Goal: Task Accomplishment & Management: Complete application form

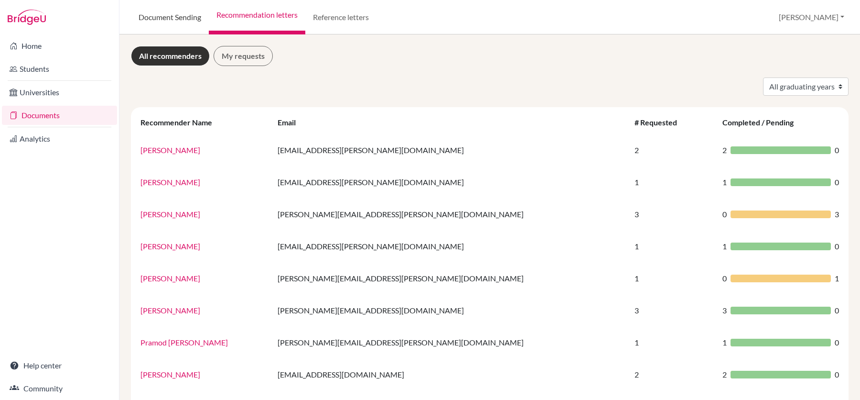
click at [172, 21] on link "Document Sending" at bounding box center [170, 17] width 78 height 34
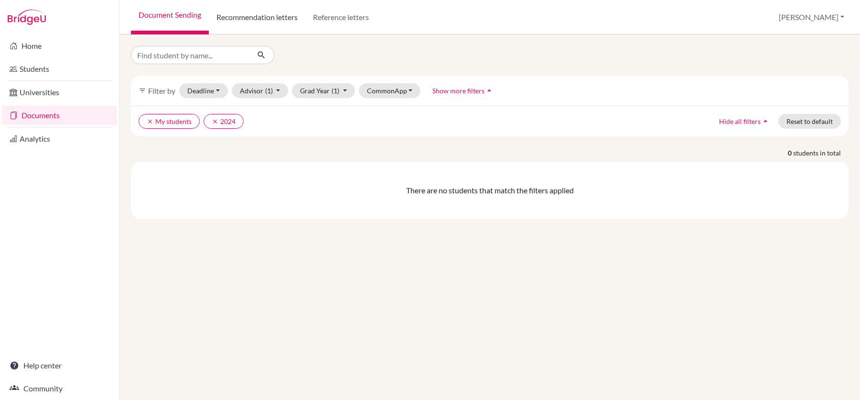
click at [250, 29] on link "Recommendation letters" at bounding box center [257, 17] width 97 height 34
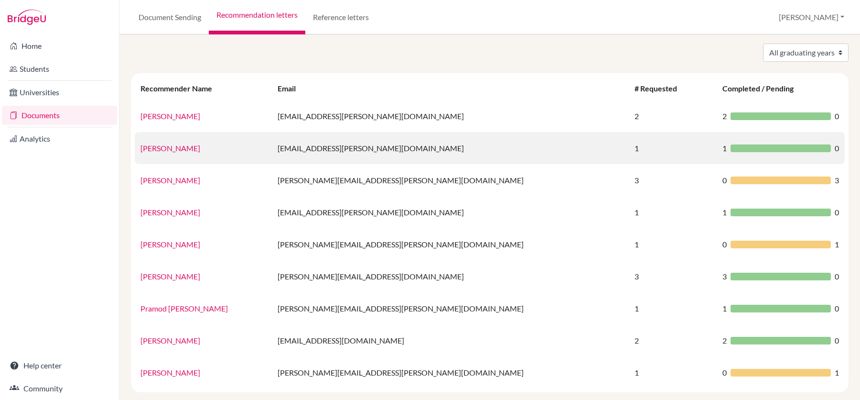
scroll to position [37, 0]
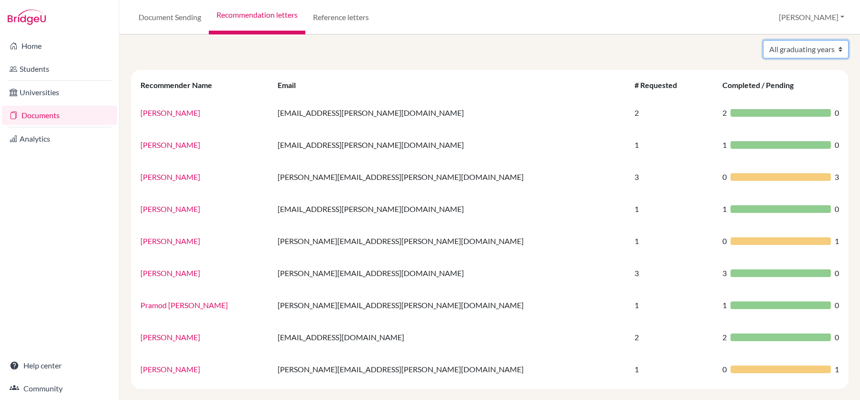
click at [779, 53] on select "All graduating years 2024 2026" at bounding box center [806, 49] width 86 height 18
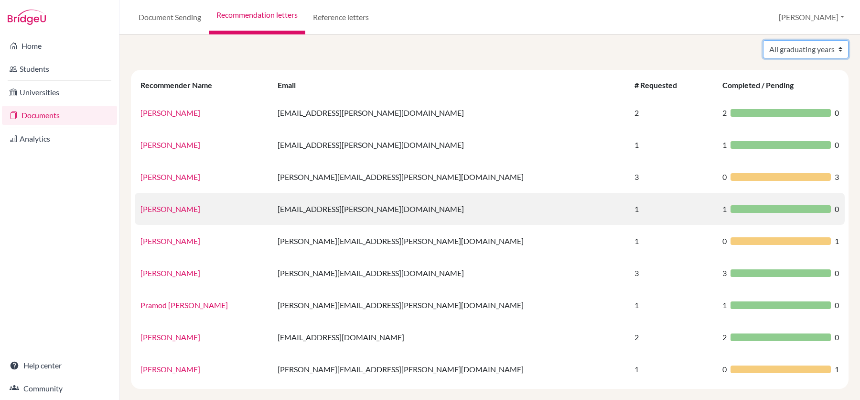
scroll to position [48, 0]
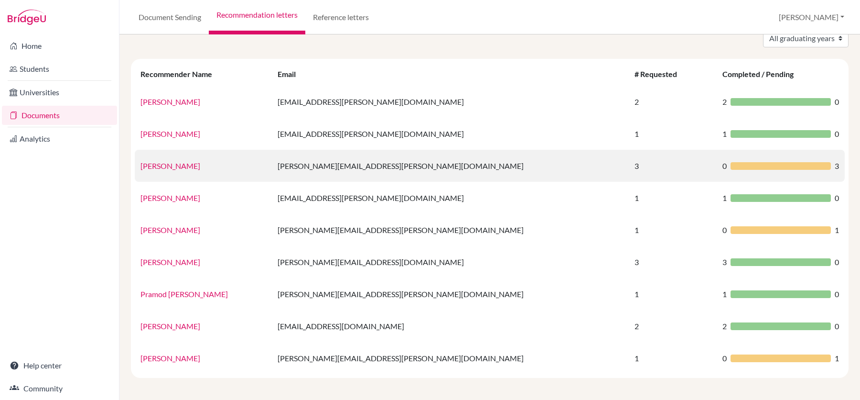
click at [629, 171] on td "3" at bounding box center [673, 166] width 88 height 32
click at [165, 163] on link "[PERSON_NAME]" at bounding box center [171, 165] width 60 height 9
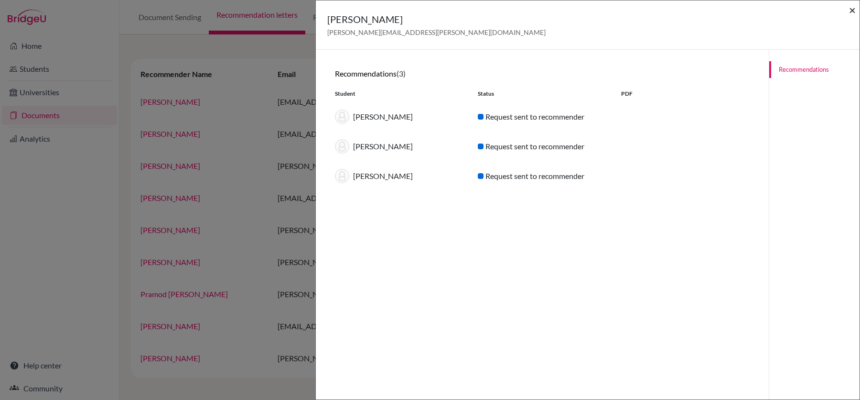
click at [852, 14] on span "×" at bounding box center [852, 10] width 7 height 14
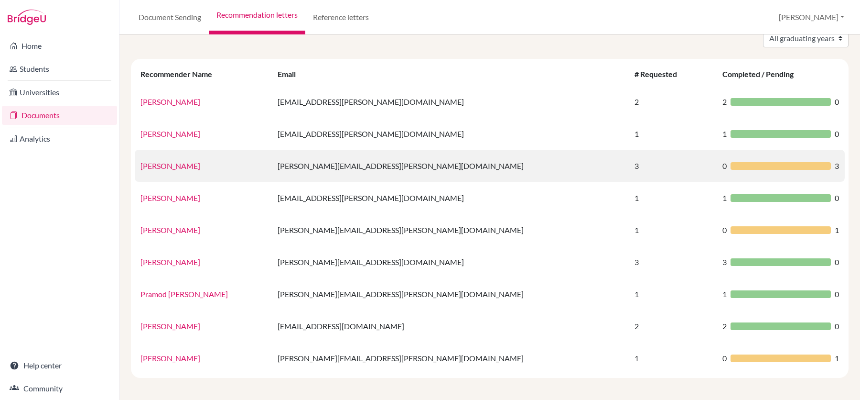
click at [169, 166] on link "Jonathon Conlon" at bounding box center [171, 165] width 60 height 9
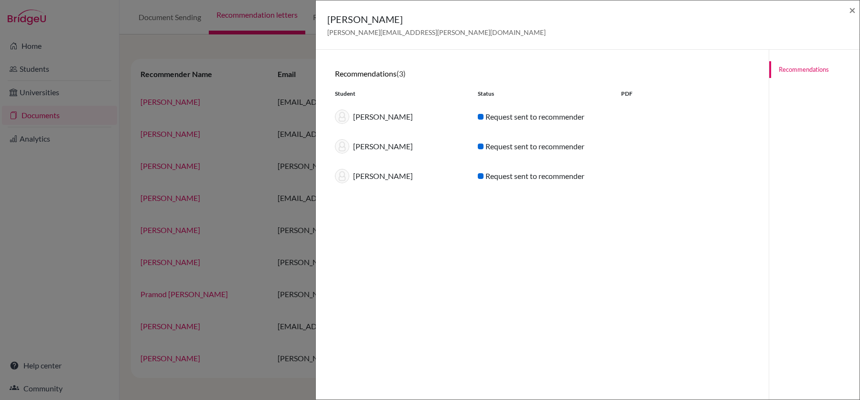
click at [522, 138] on div "Naho Sakai Request sent to recommender" at bounding box center [542, 146] width 429 height 30
click at [853, 14] on span "×" at bounding box center [852, 10] width 7 height 14
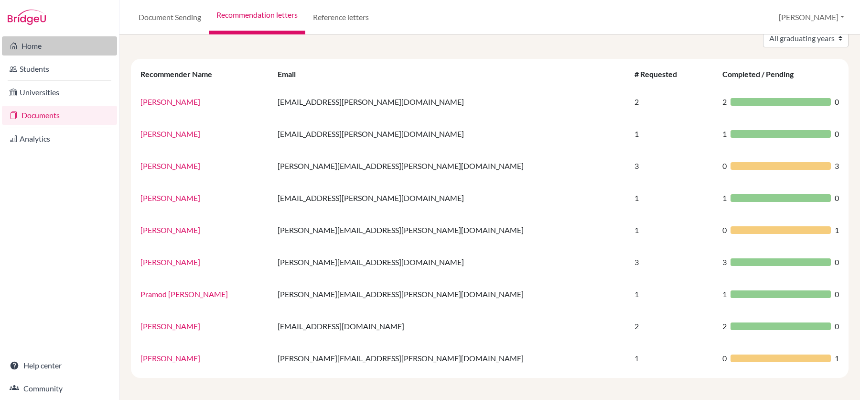
click at [53, 54] on link "Home" at bounding box center [59, 45] width 115 height 19
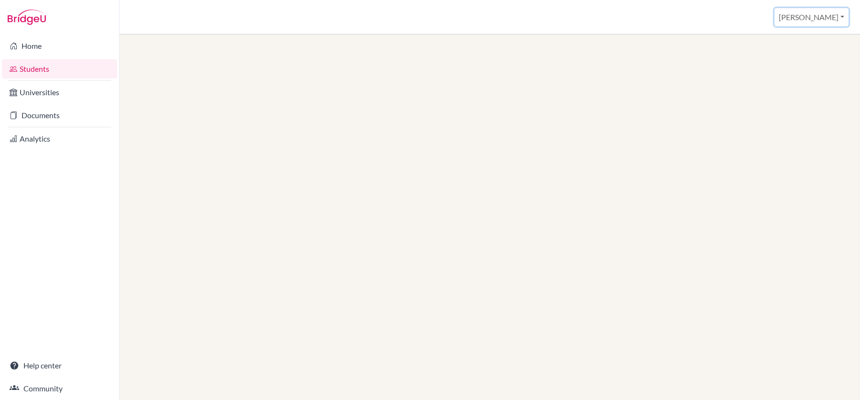
click at [823, 10] on button "[PERSON_NAME]" at bounding box center [812, 17] width 74 height 18
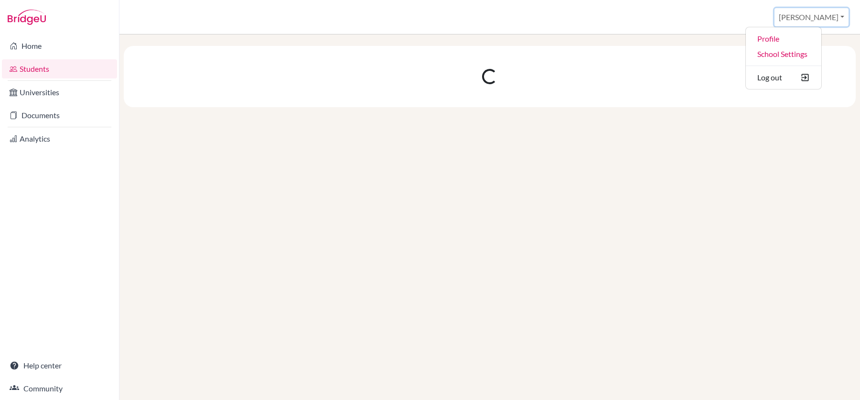
click at [823, 10] on button "[PERSON_NAME]" at bounding box center [812, 17] width 74 height 18
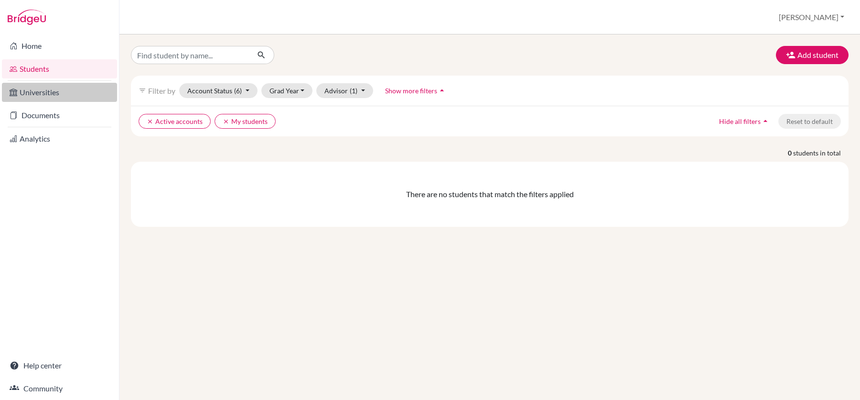
click at [78, 90] on link "Universities" at bounding box center [59, 92] width 115 height 19
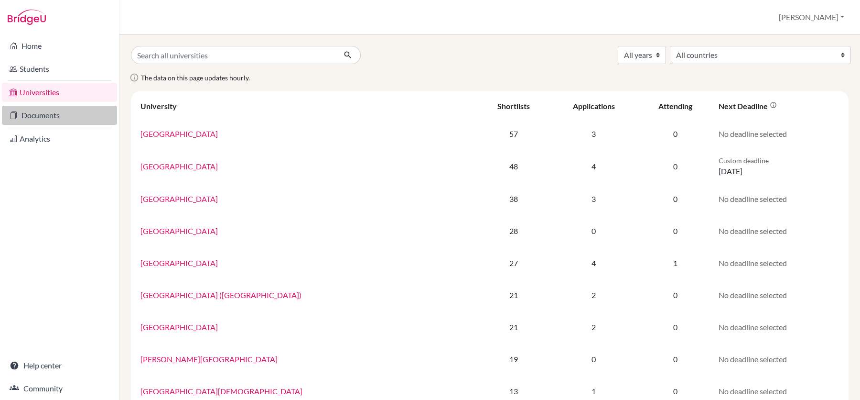
click at [51, 119] on link "Documents" at bounding box center [59, 115] width 115 height 19
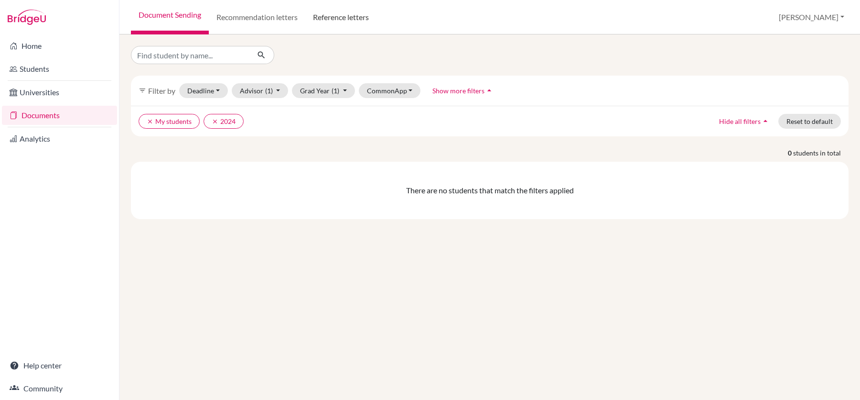
click at [345, 10] on link "Reference letters" at bounding box center [340, 17] width 71 height 34
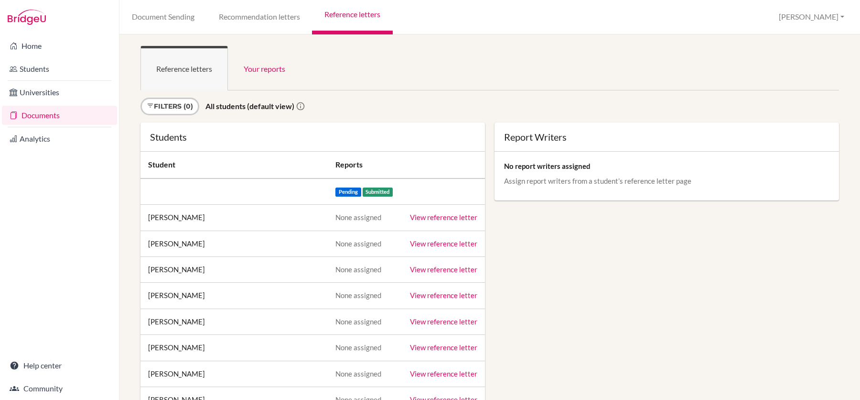
click at [272, 20] on link "Recommendation letters" at bounding box center [260, 17] width 106 height 34
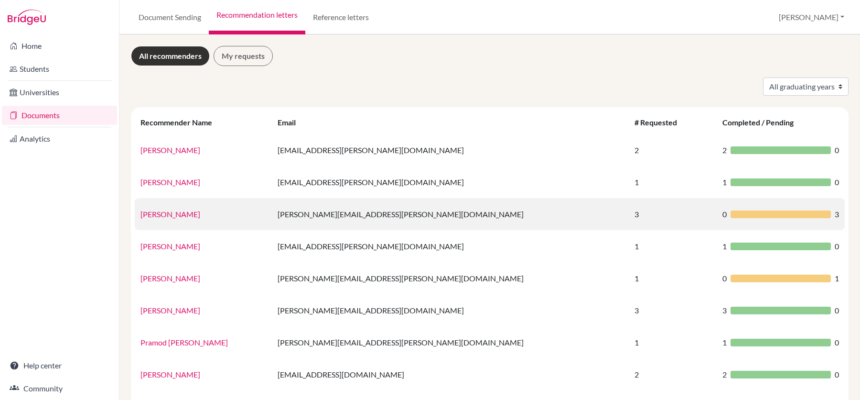
click at [176, 214] on link "[PERSON_NAME]" at bounding box center [171, 213] width 60 height 9
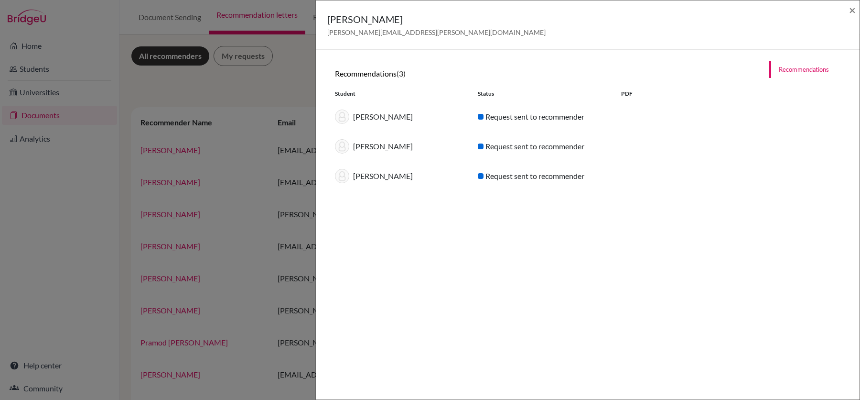
click at [513, 122] on div "Ryotaro Fujita Request sent to recommender" at bounding box center [542, 117] width 429 height 30
click at [789, 67] on link "Recommendations" at bounding box center [815, 69] width 90 height 17
click at [788, 67] on link "Recommendations" at bounding box center [815, 69] width 90 height 17
click at [356, 121] on div "Ryotaro Fujita" at bounding box center [399, 116] width 143 height 14
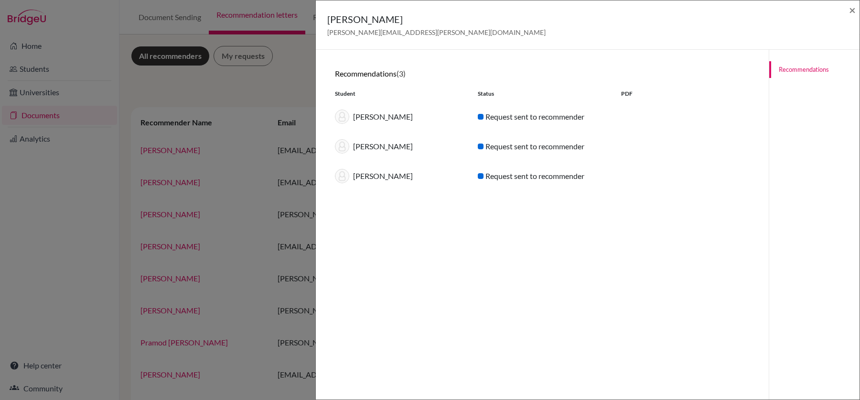
click at [364, 146] on div "Naho Sakai" at bounding box center [399, 146] width 143 height 14
click at [487, 145] on div "Request sent to recommender" at bounding box center [542, 146] width 143 height 11
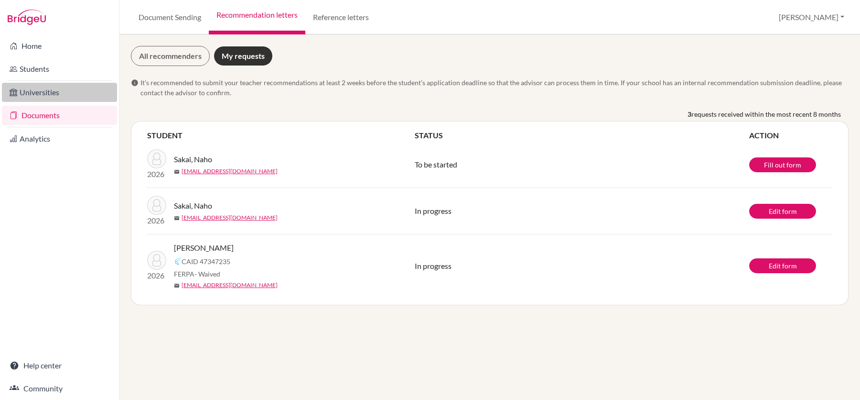
click at [53, 97] on link "Universities" at bounding box center [59, 92] width 115 height 19
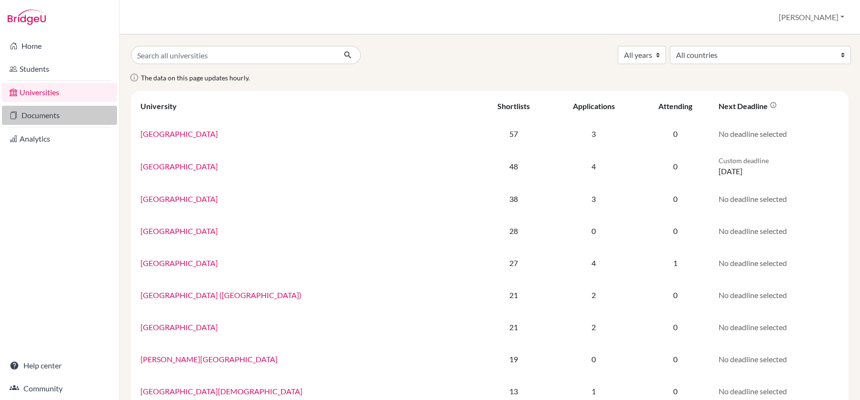
click at [44, 119] on link "Documents" at bounding box center [59, 115] width 115 height 19
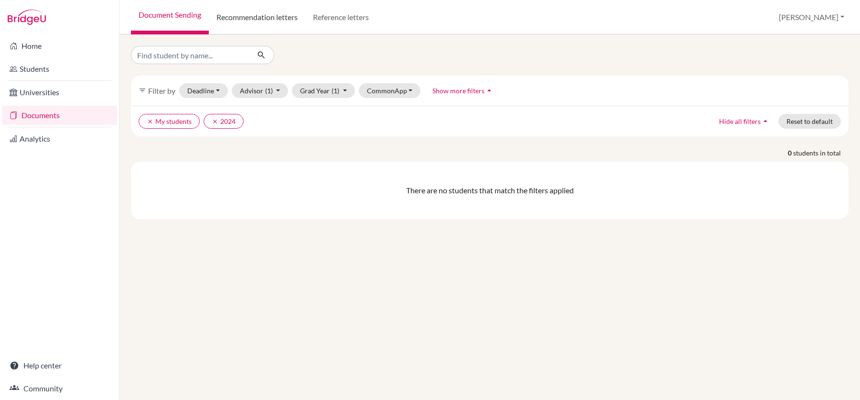
click at [251, 10] on link "Recommendation letters" at bounding box center [257, 17] width 97 height 34
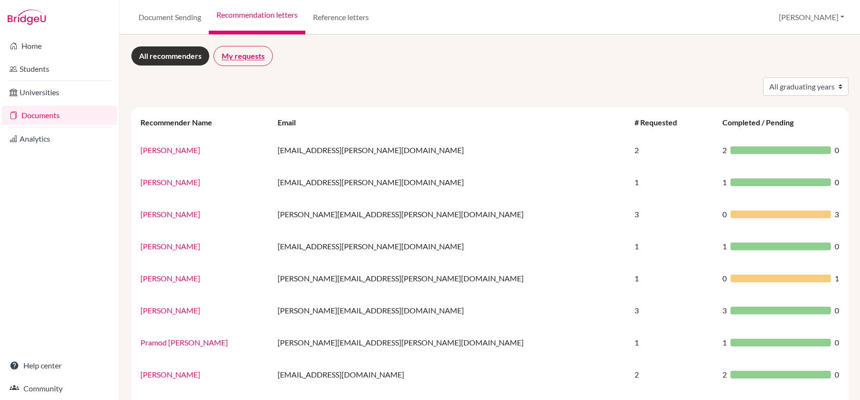
click at [244, 56] on link "My requests" at bounding box center [243, 56] width 59 height 20
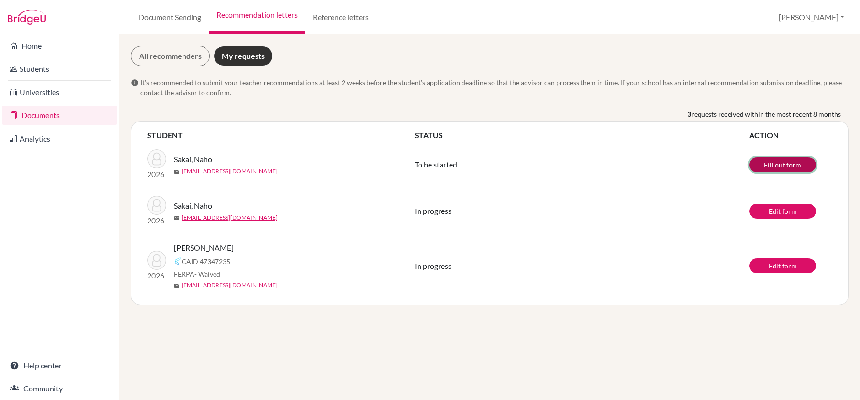
click at [761, 163] on link "Fill out form" at bounding box center [783, 164] width 67 height 15
click at [757, 209] on link "Edit form" at bounding box center [783, 211] width 67 height 15
click at [784, 259] on link "Edit form" at bounding box center [783, 265] width 67 height 15
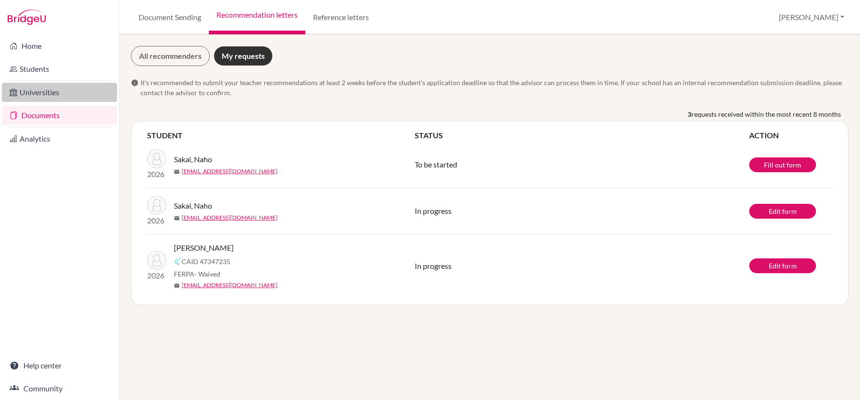
click at [68, 90] on link "Universities" at bounding box center [59, 92] width 115 height 19
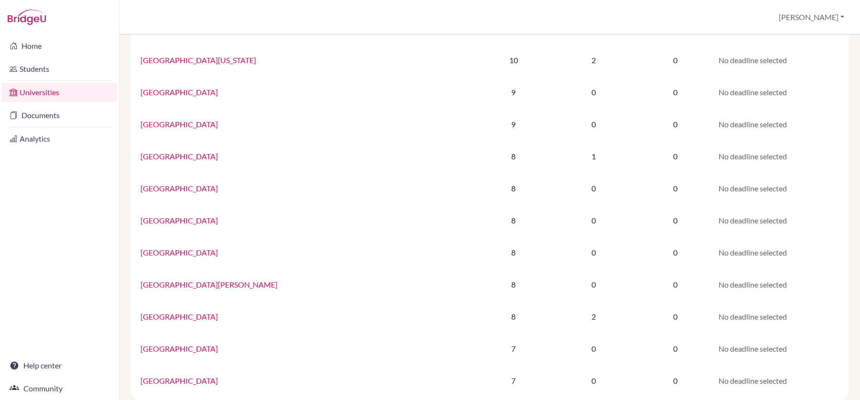
scroll to position [572, 0]
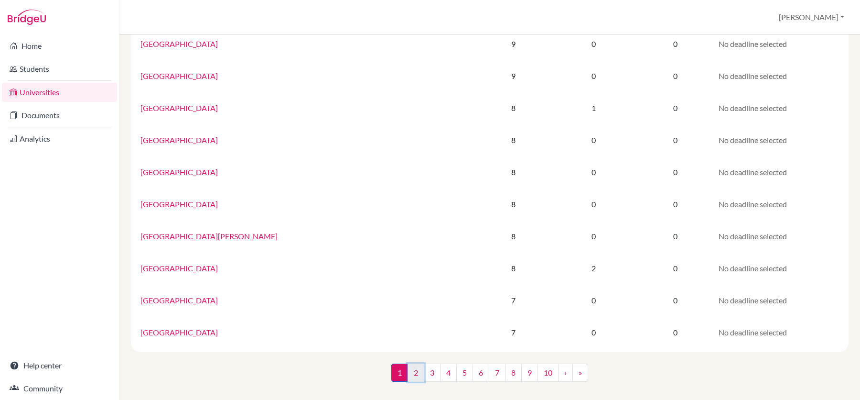
click at [419, 370] on link "2" at bounding box center [416, 372] width 17 height 18
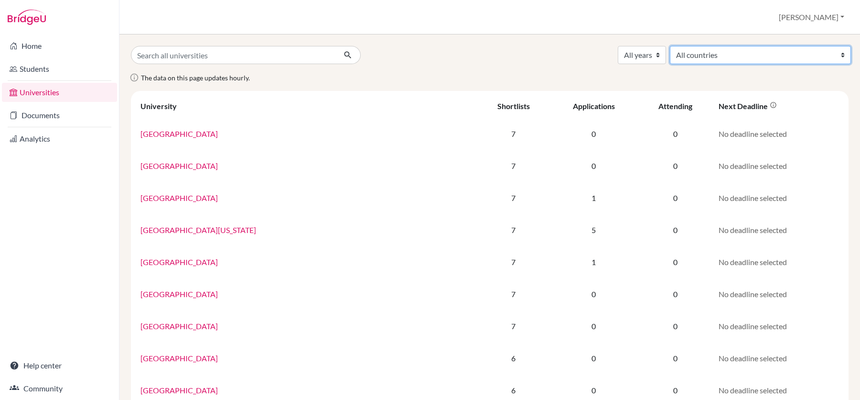
click at [824, 62] on select "All countries Australia Belgium Canada China Czech Republic Denmark France Germ…" at bounding box center [760, 55] width 181 height 18
select select "234"
click at [748, 46] on select "All countries Australia Belgium Canada China Czech Republic Denmark France Germ…" at bounding box center [760, 55] width 181 height 18
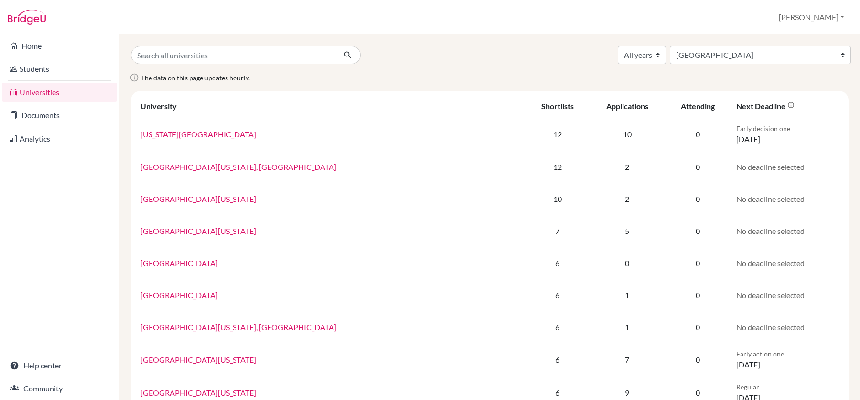
select select "234"
